Goal: Navigation & Orientation: Find specific page/section

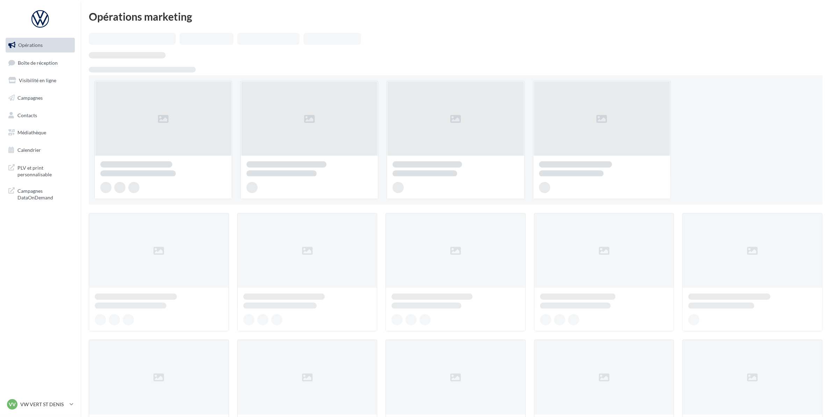
click at [34, 123] on ul "Opérations Boîte de réception Visibilité en ligne Campagnes Contacts Médiathèqu…" at bounding box center [40, 97] width 75 height 125
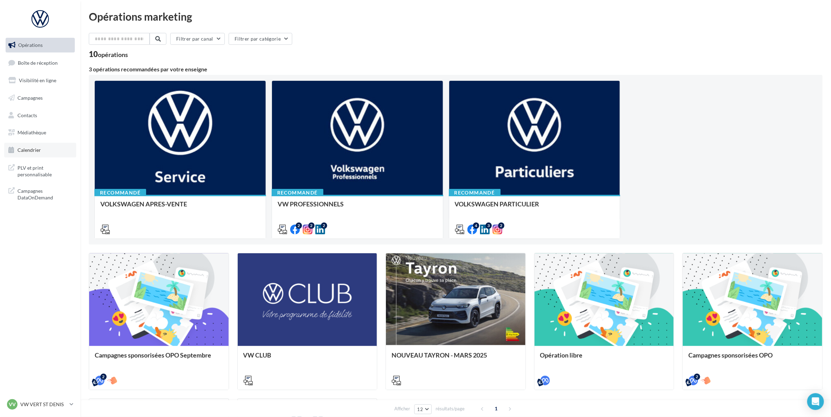
click at [34, 144] on link "Calendrier" at bounding box center [40, 150] width 72 height 15
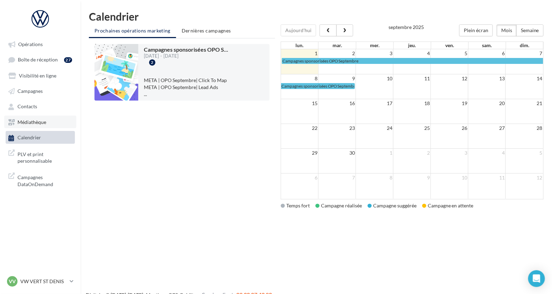
click at [40, 119] on span "Médiathèque" at bounding box center [31, 122] width 29 height 6
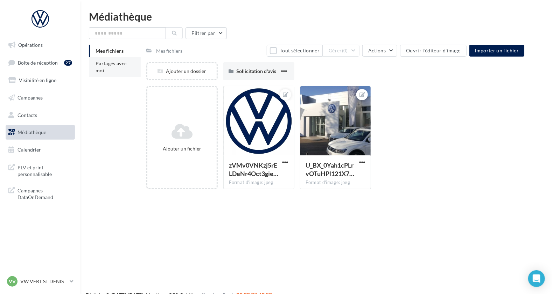
click at [126, 70] on li "Partagés avec moi" at bounding box center [115, 67] width 52 height 20
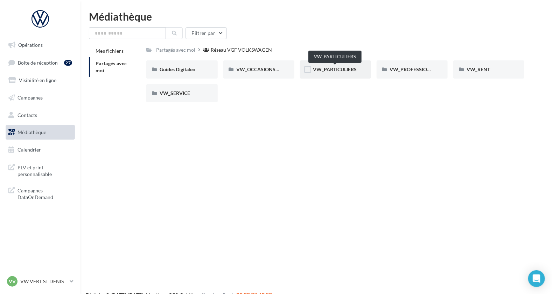
click at [328, 67] on span "VW_PARTICULIERS" at bounding box center [335, 69] width 44 height 6
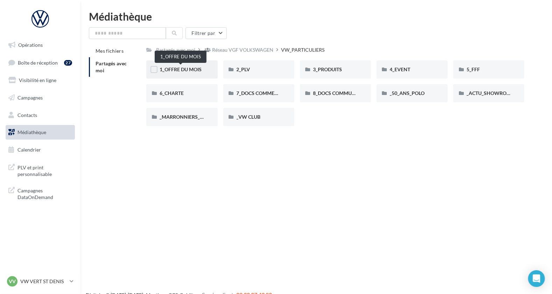
click at [171, 71] on span "1_OFFRE DU MOIS" at bounding box center [180, 69] width 42 height 6
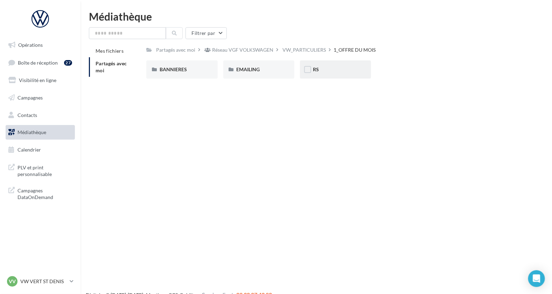
click at [321, 66] on div "RS" at bounding box center [335, 69] width 44 height 7
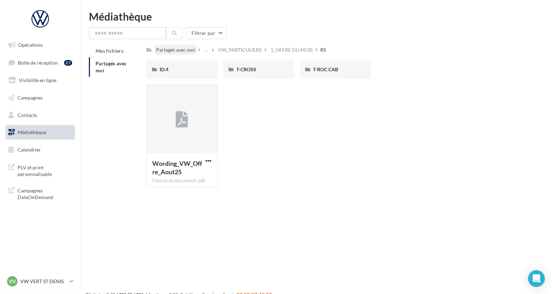
click at [178, 47] on div "Partagés avec moi" at bounding box center [175, 50] width 39 height 7
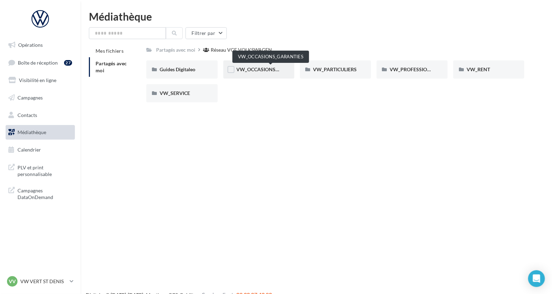
click at [264, 68] on span "VW_OCCASIONS_GARANTIES" at bounding box center [270, 69] width 69 height 6
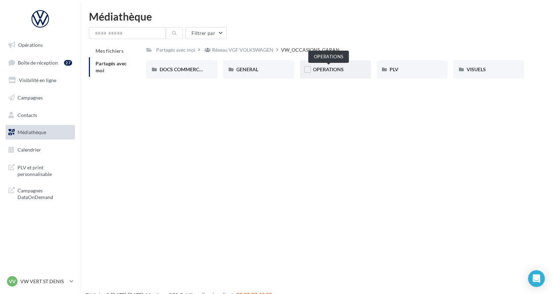
click at [332, 68] on span "OPERATIONS" at bounding box center [328, 69] width 31 height 6
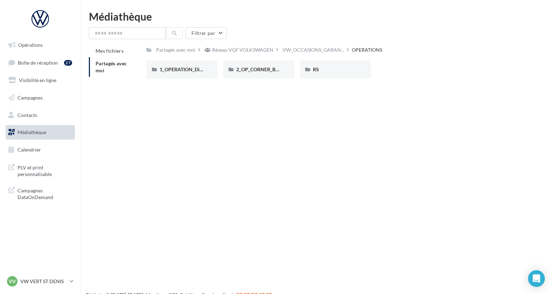
click at [140, 179] on div "Opérations Boîte de réception 27 Visibilité en ligne Campagnes Contacts Médiath…" at bounding box center [276, 158] width 552 height 294
click at [44, 136] on link "Médiathèque" at bounding box center [40, 132] width 72 height 15
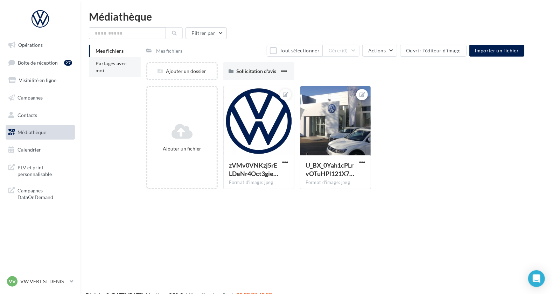
click at [115, 71] on li "Partagés avec moi" at bounding box center [115, 67] width 52 height 20
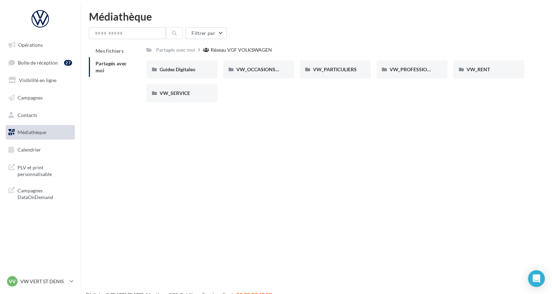
click at [282, 166] on div "Opérations Boîte de réception 27 Visibilité en ligne Campagnes Contacts Médiath…" at bounding box center [276, 158] width 552 height 294
click at [31, 285] on p "VW VERT ST DENIS" at bounding box center [43, 281] width 47 height 7
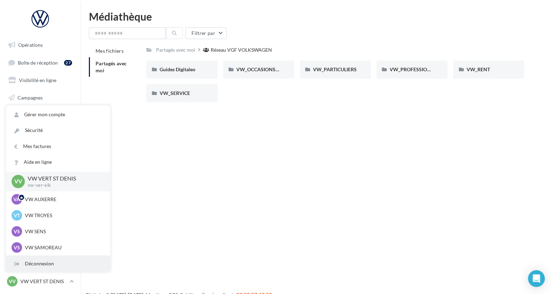
click at [38, 267] on div "Déconnexion" at bounding box center [58, 264] width 104 height 16
